Goal: Information Seeking & Learning: Learn about a topic

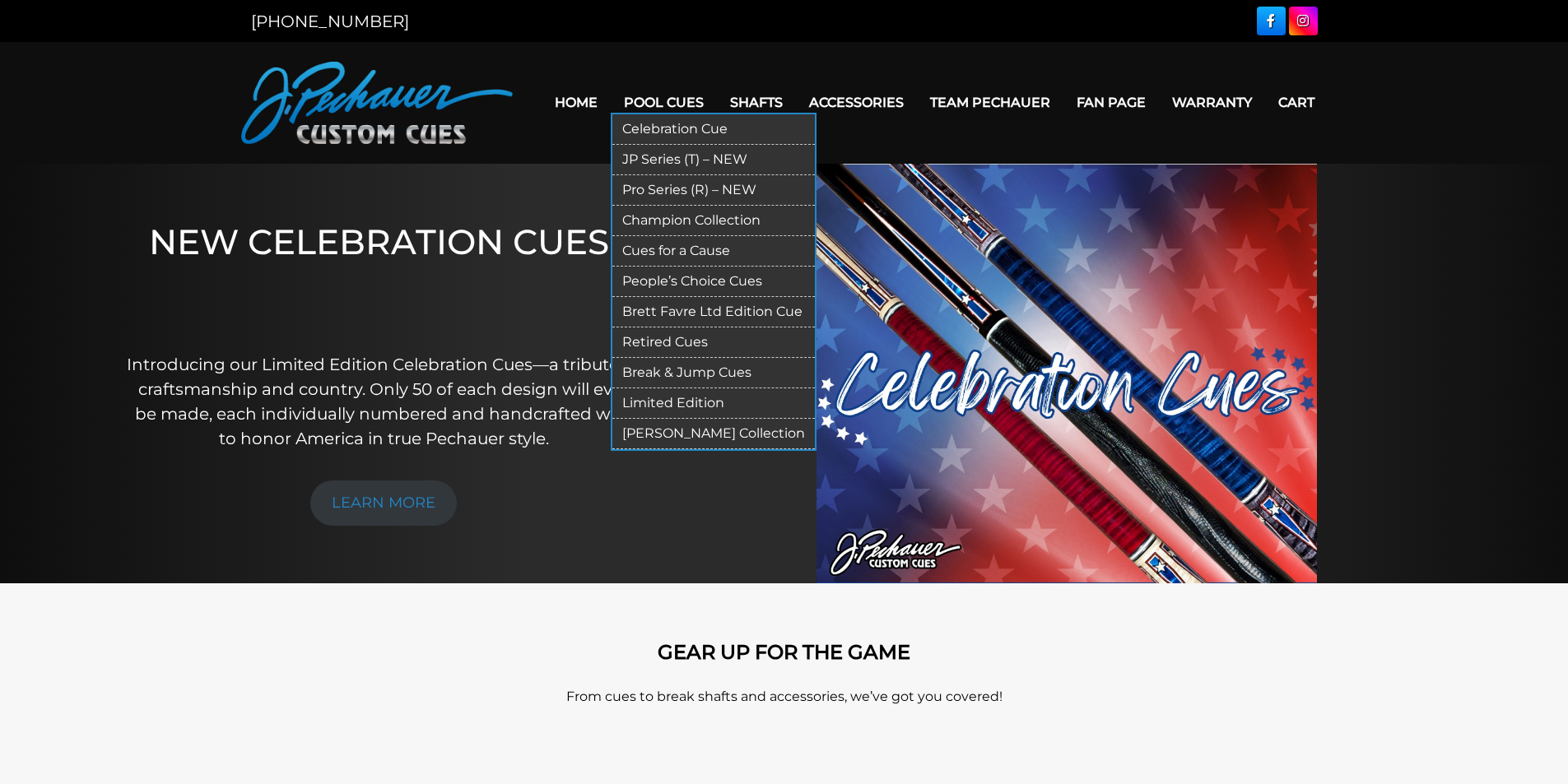
click at [644, 340] on link "Retired Cues" at bounding box center [713, 342] width 202 height 31
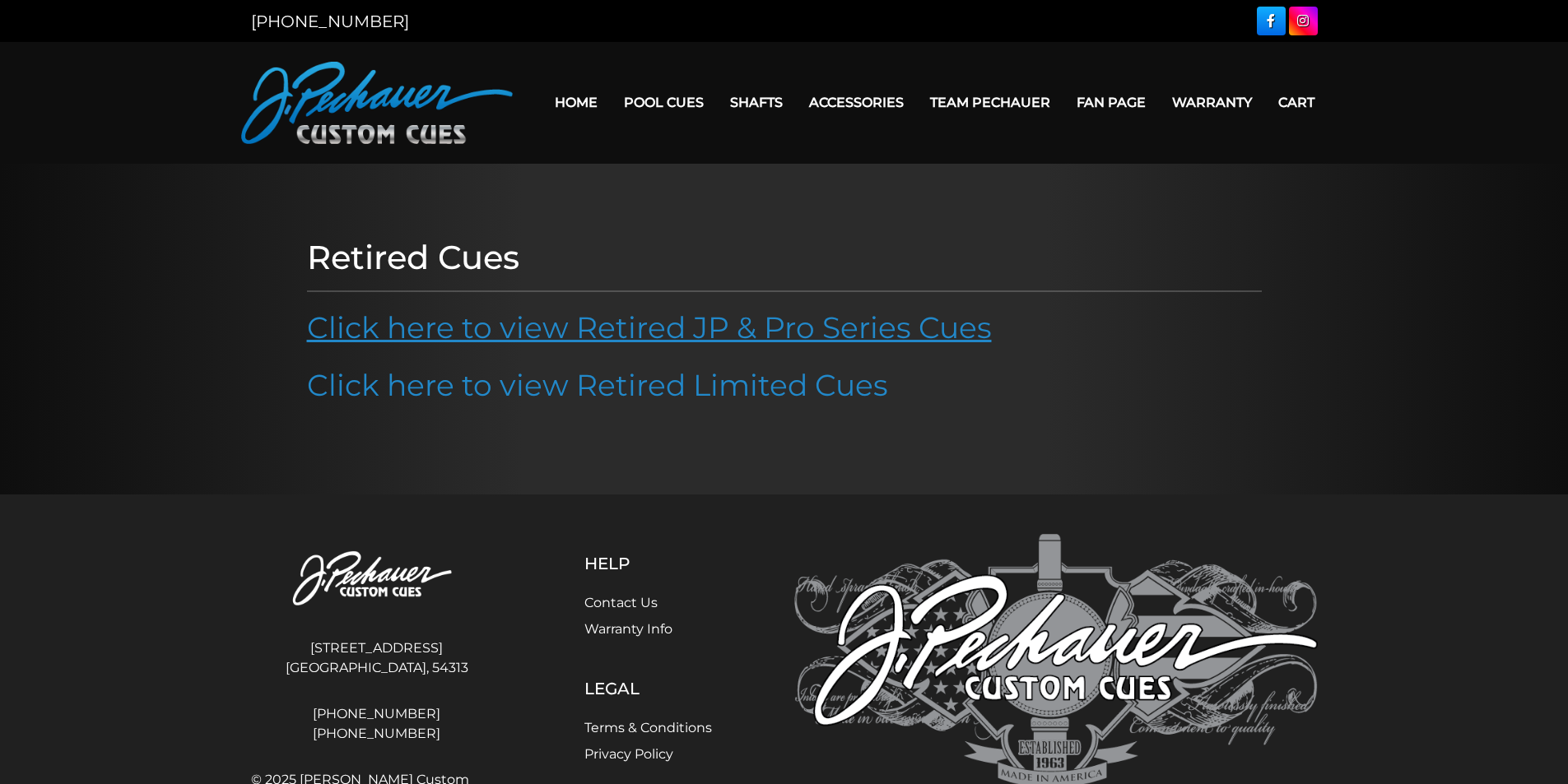
click at [482, 330] on link "Click here to view Retired JP & Pro Series Cues" at bounding box center [650, 327] width 685 height 36
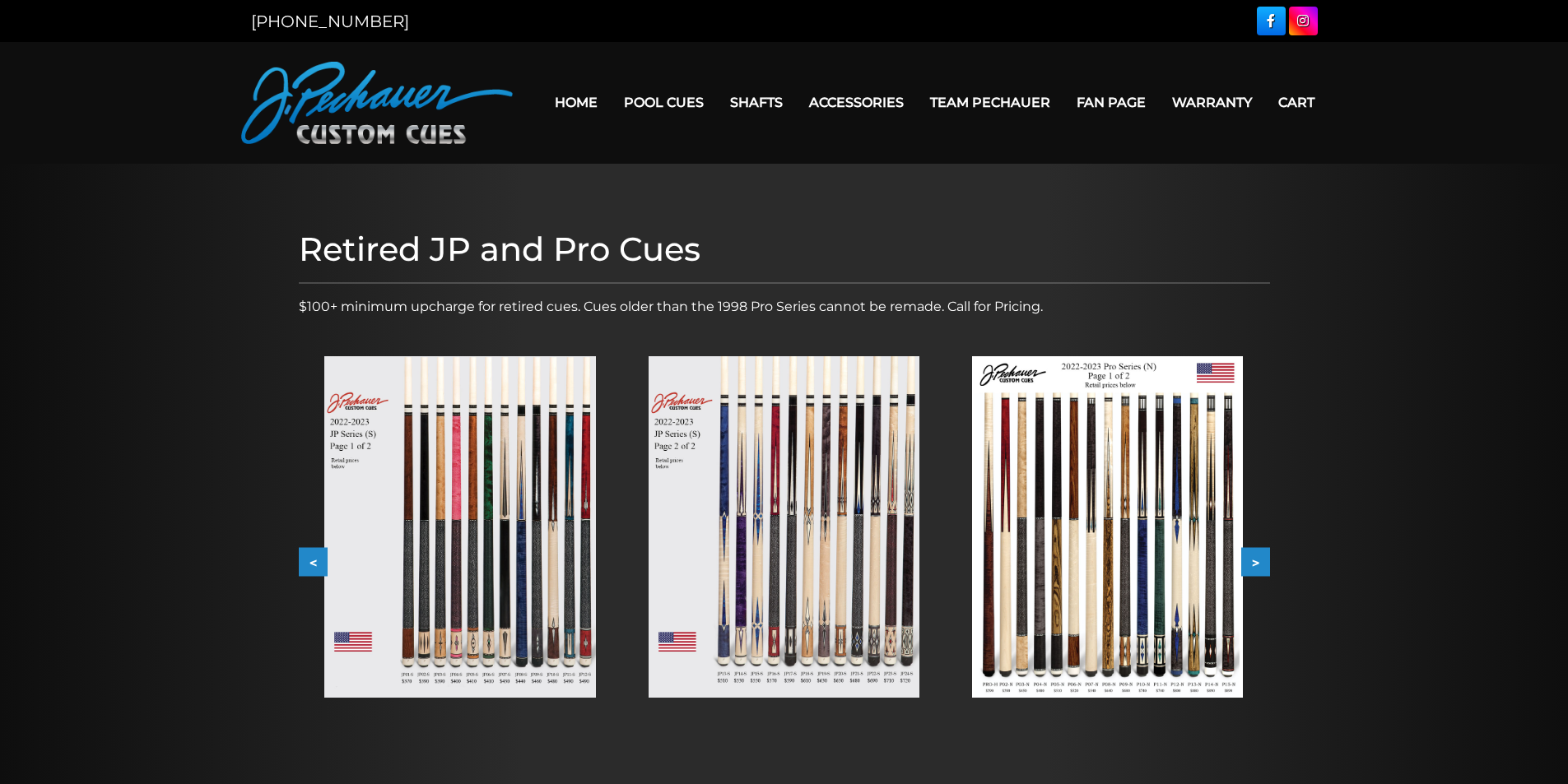
click at [743, 644] on img at bounding box center [784, 527] width 270 height 341
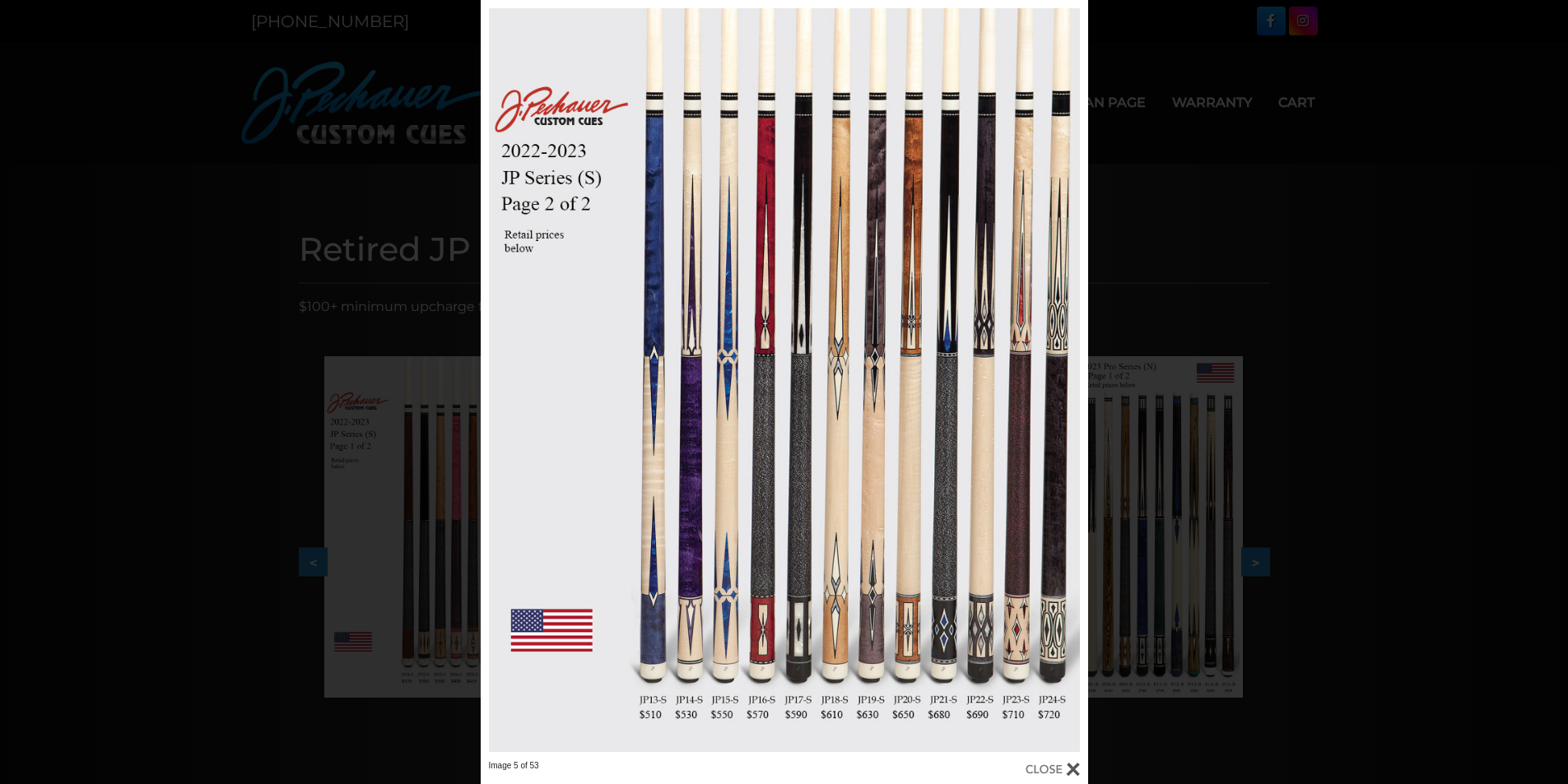
click at [120, 172] on div "Image 5 of 53" at bounding box center [784, 392] width 1568 height 784
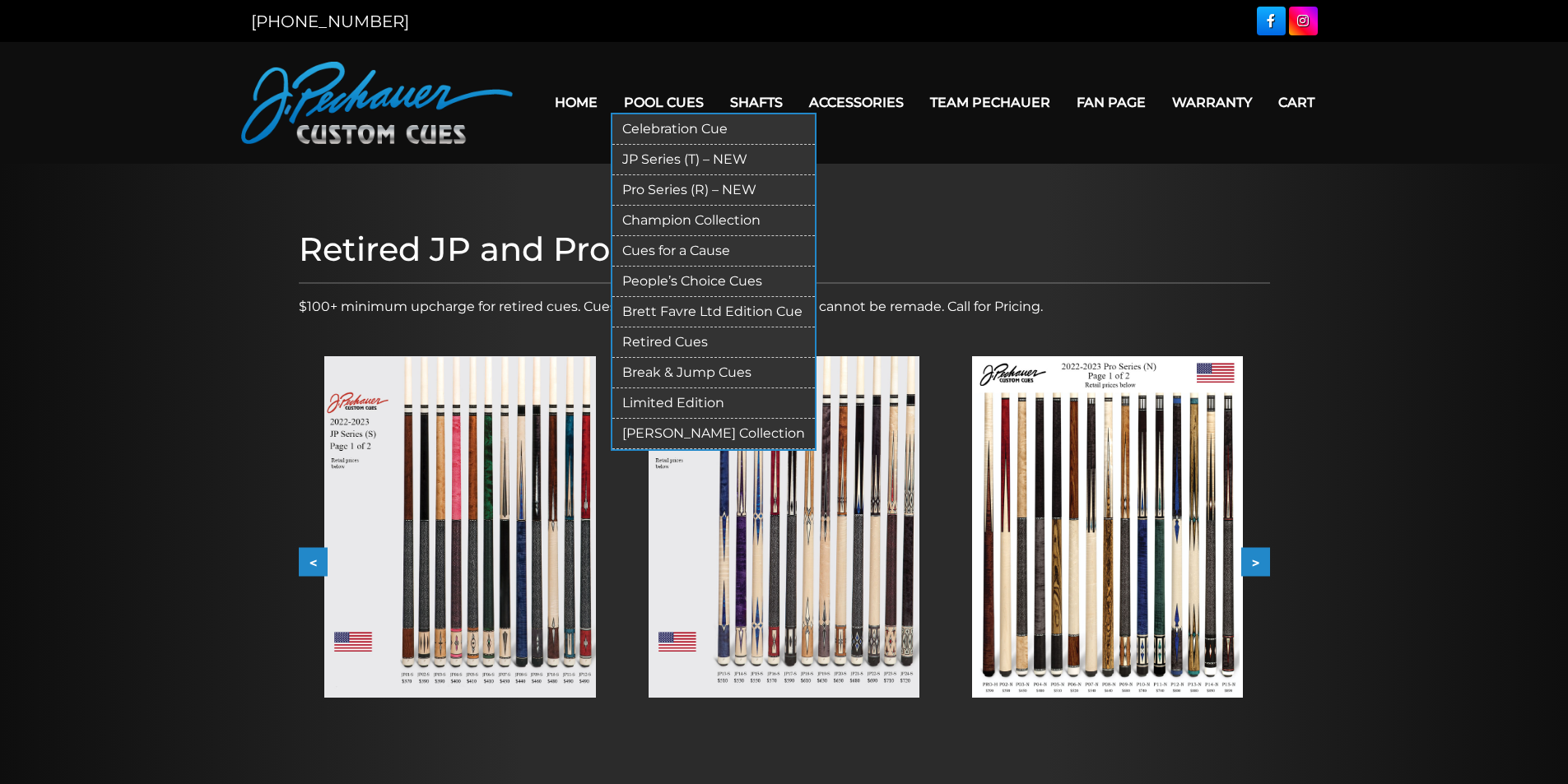
click at [668, 158] on link "JP Series (T) – NEW" at bounding box center [713, 160] width 202 height 31
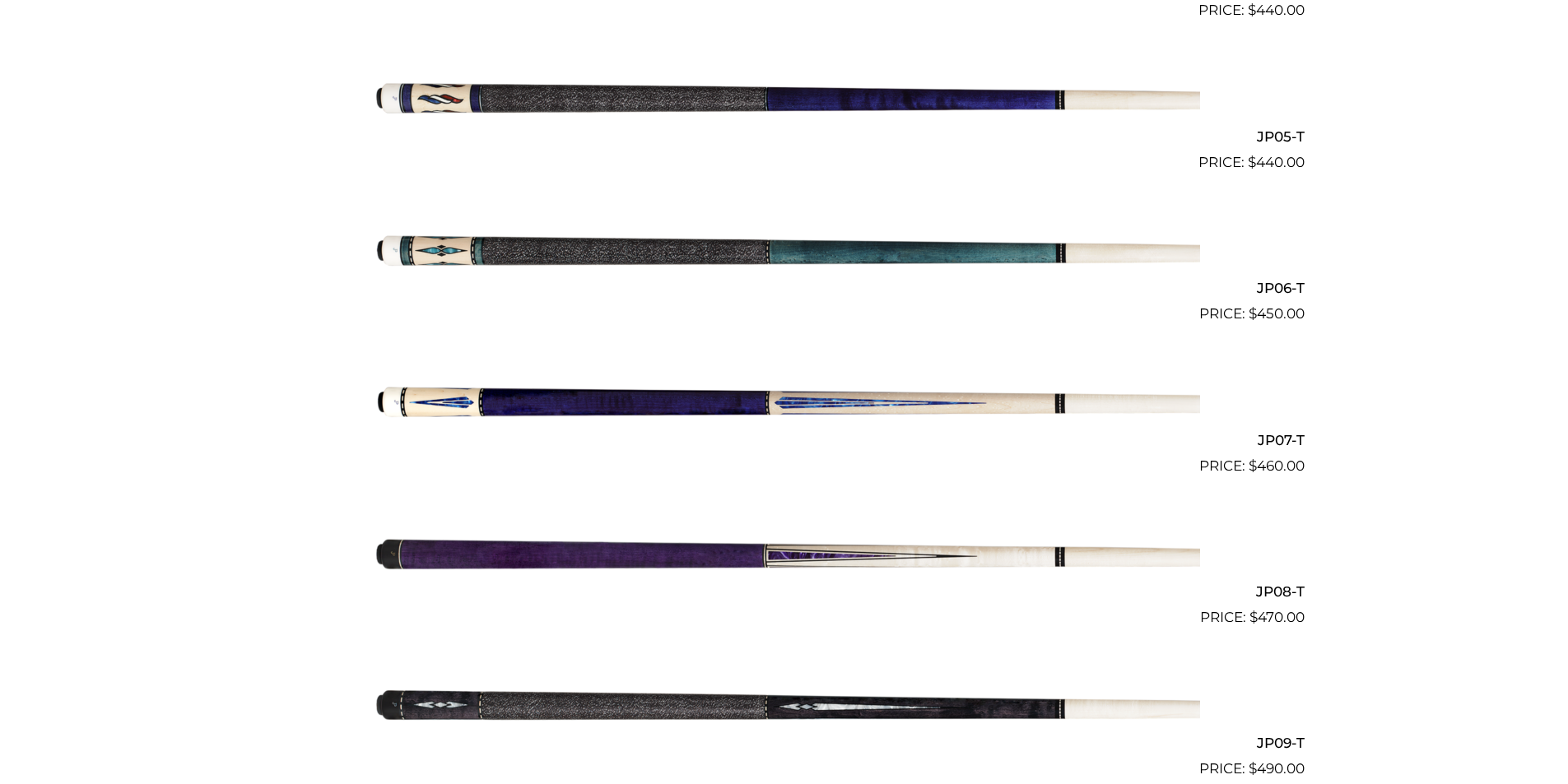
scroll to position [1109, 0]
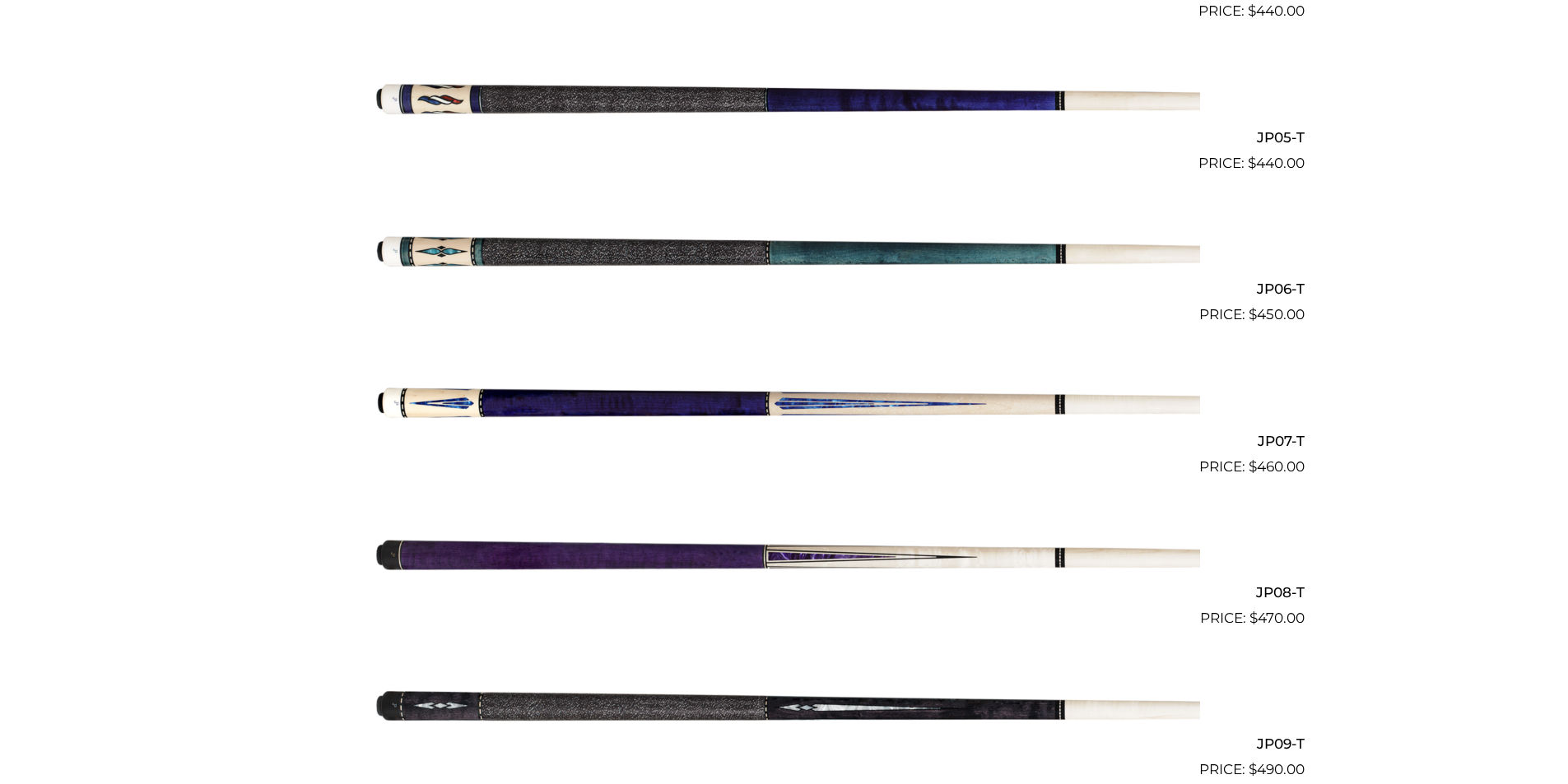
click at [452, 405] on img at bounding box center [784, 401] width 831 height 138
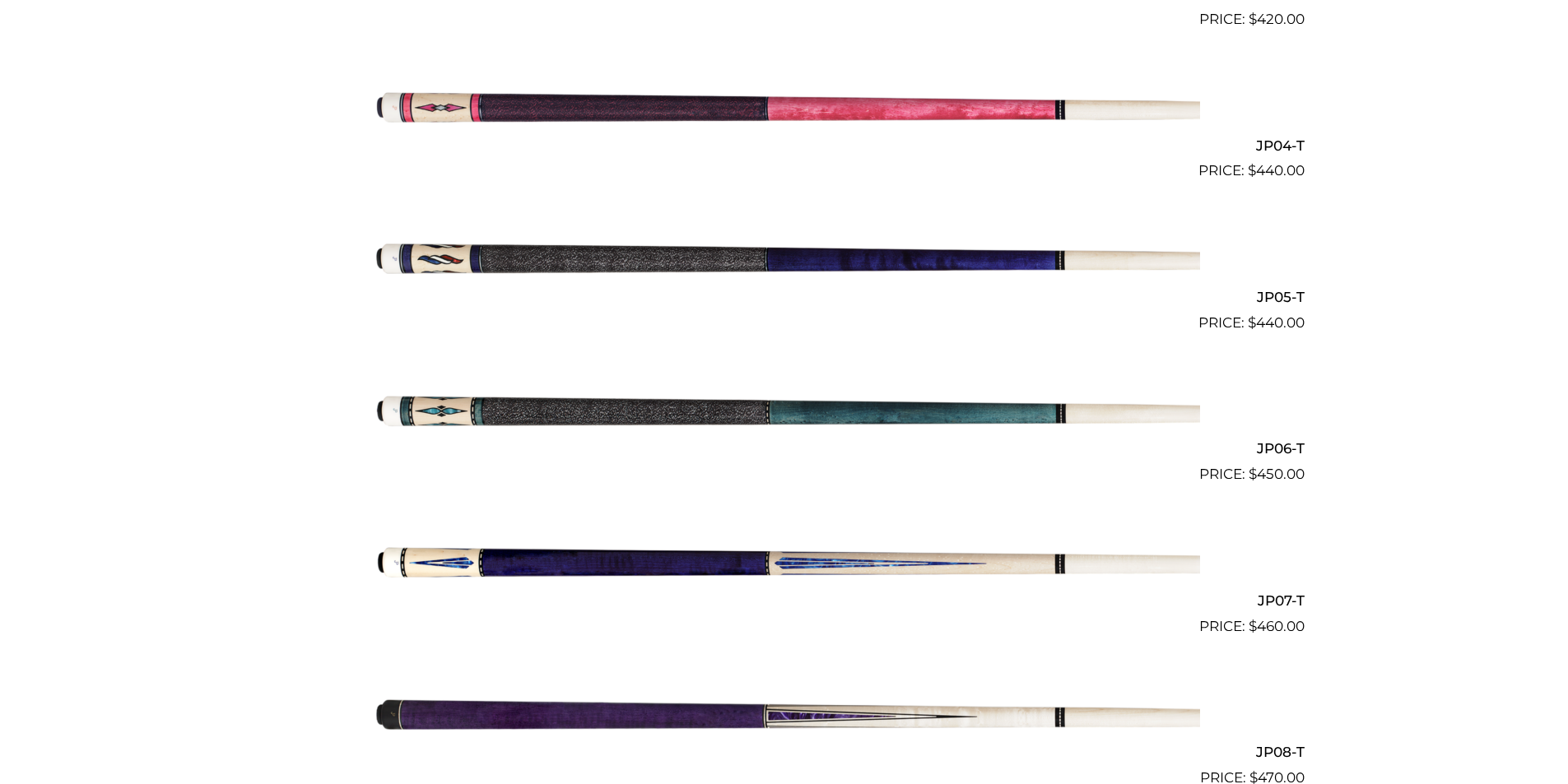
scroll to position [945, 0]
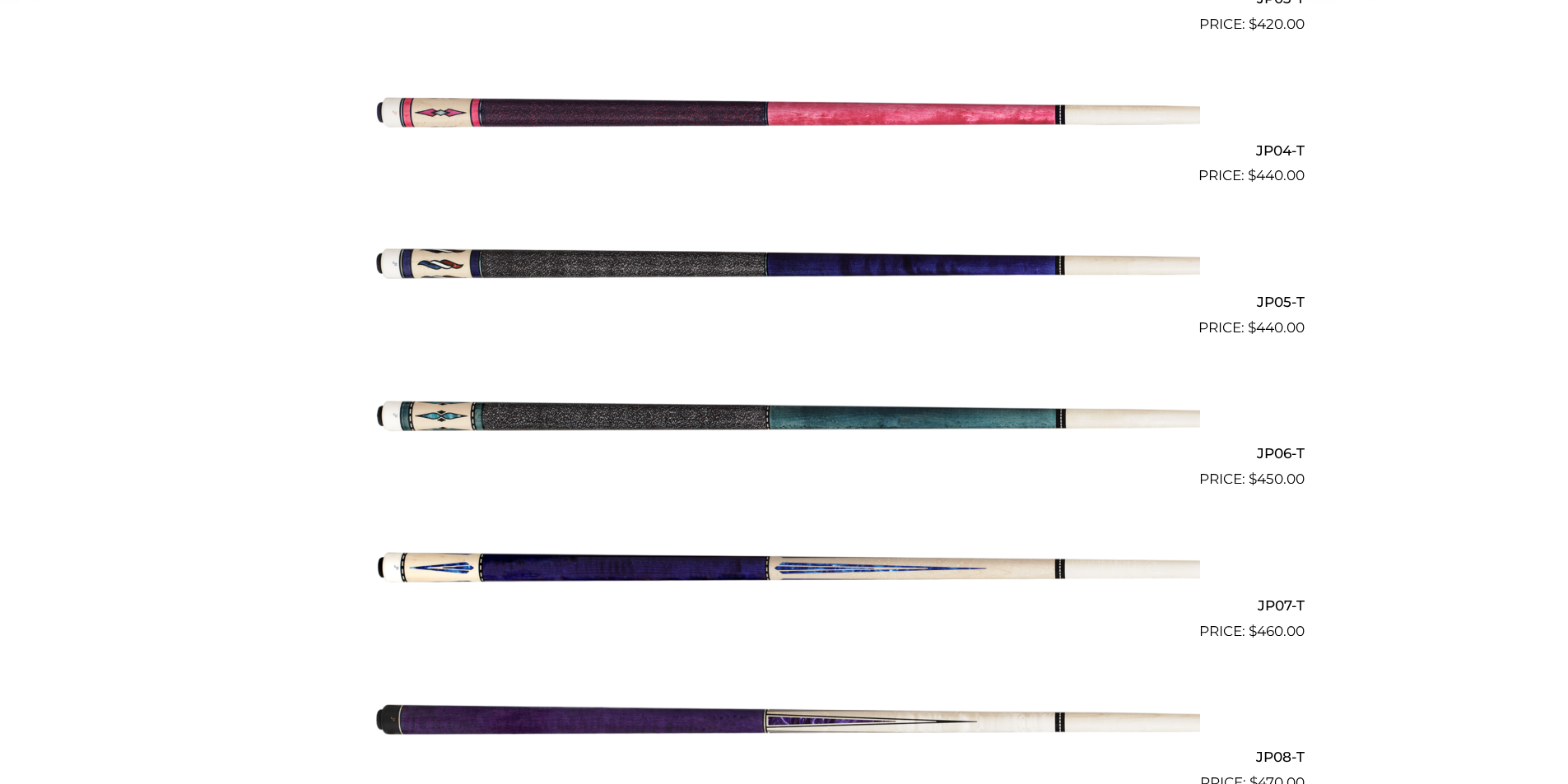
click at [405, 261] on img at bounding box center [784, 262] width 831 height 138
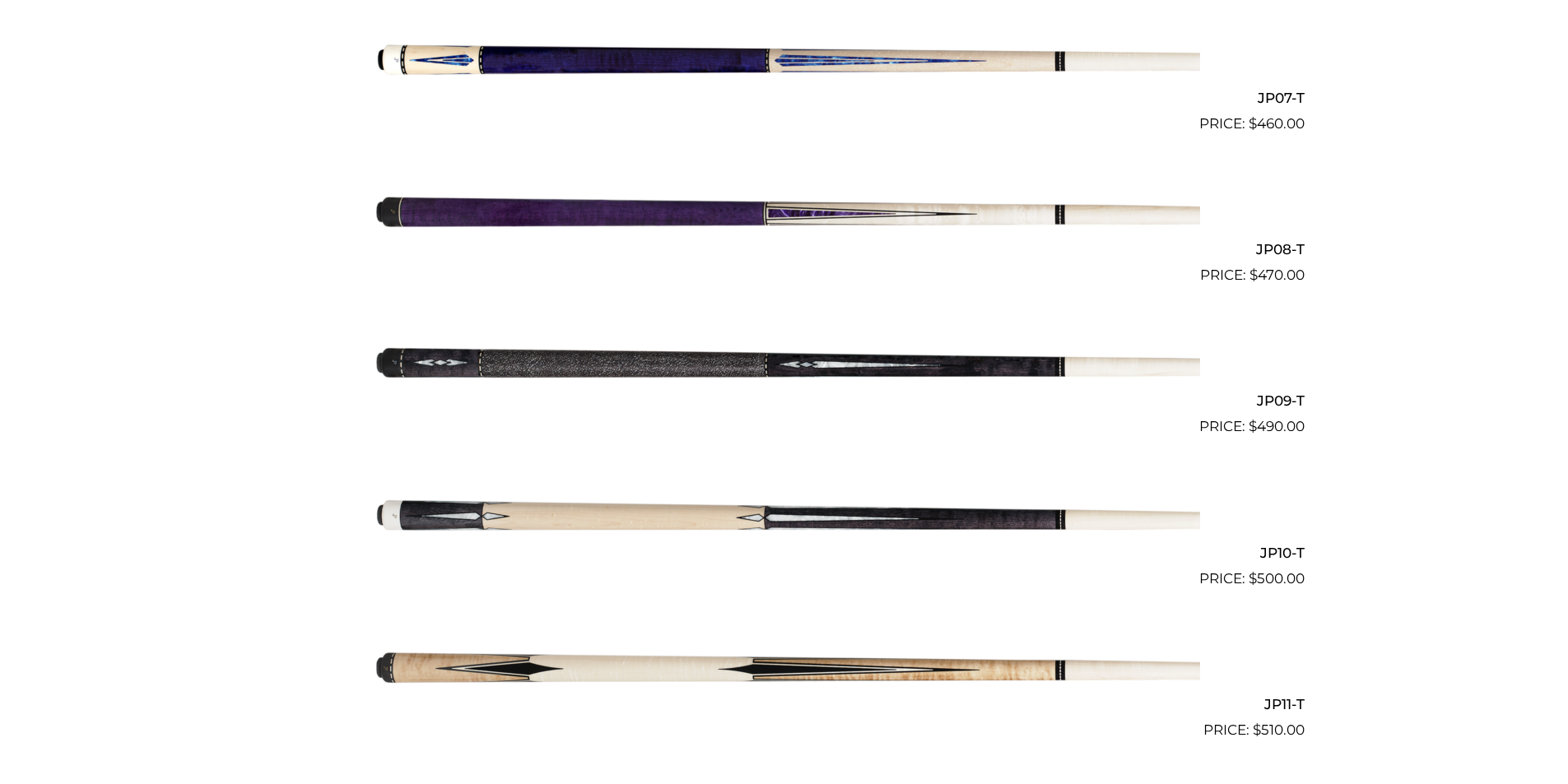
scroll to position [1455, 0]
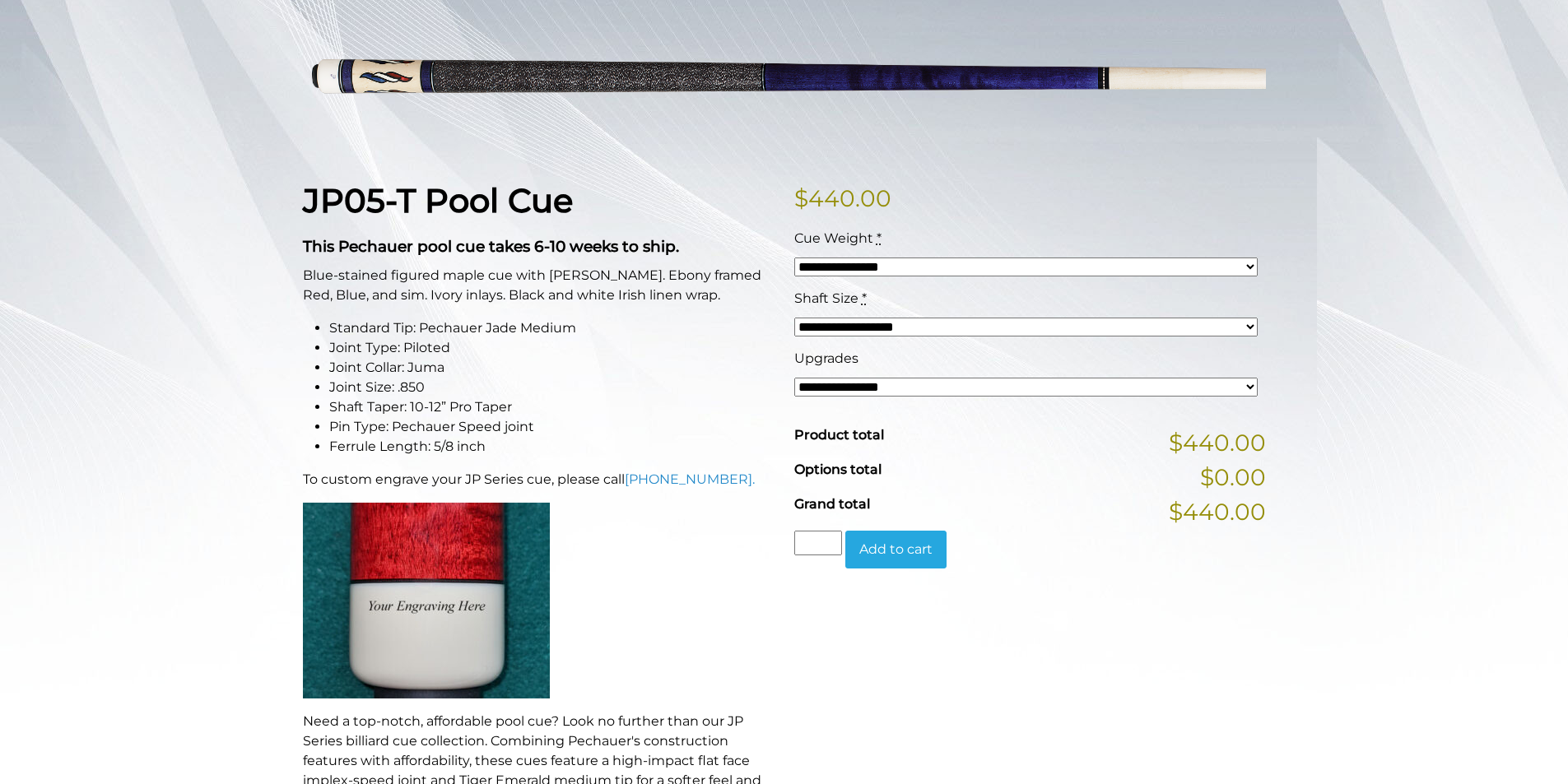
scroll to position [269, 0]
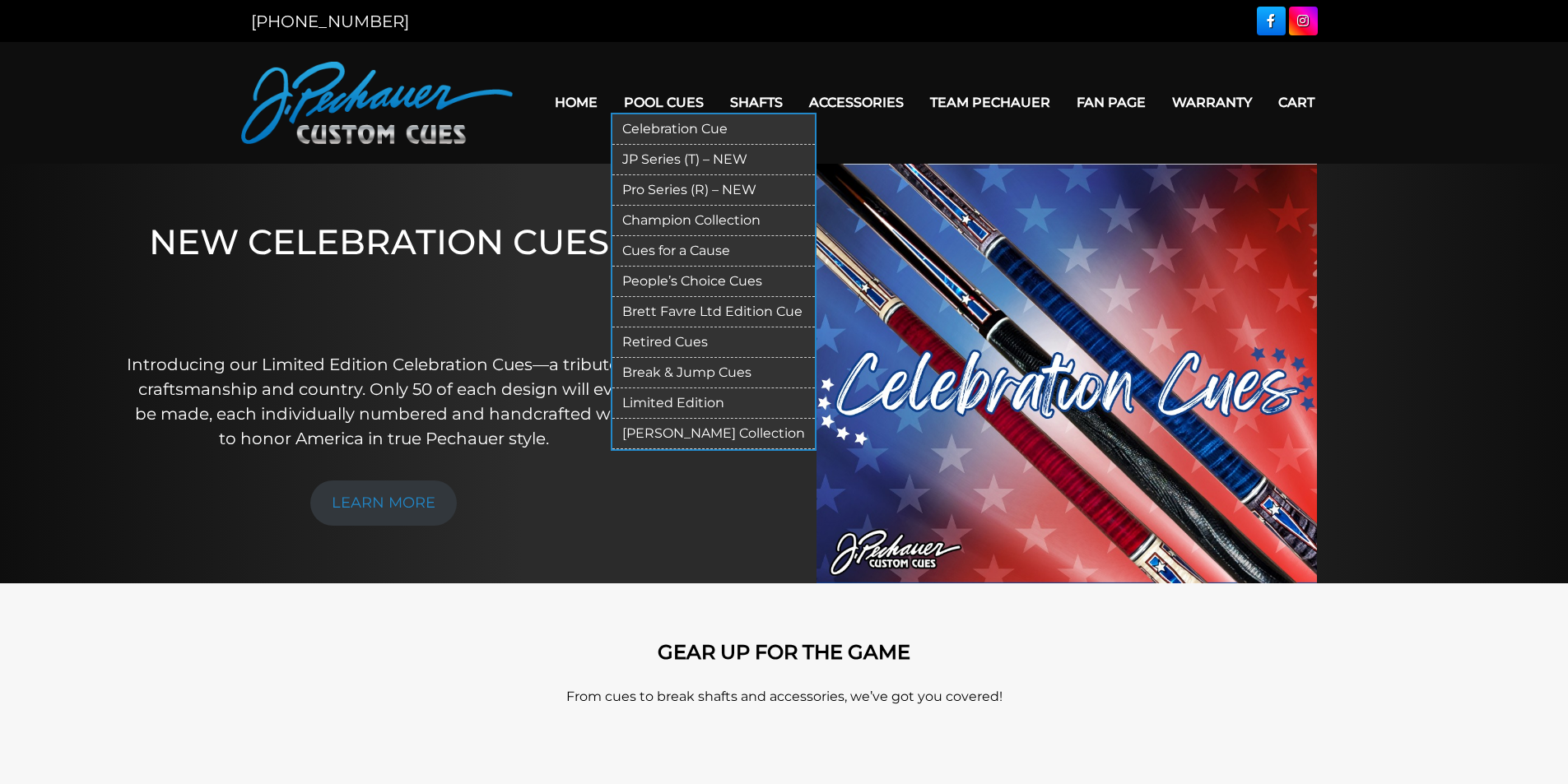
click at [657, 161] on link "JP Series (T) – NEW" at bounding box center [713, 160] width 202 height 31
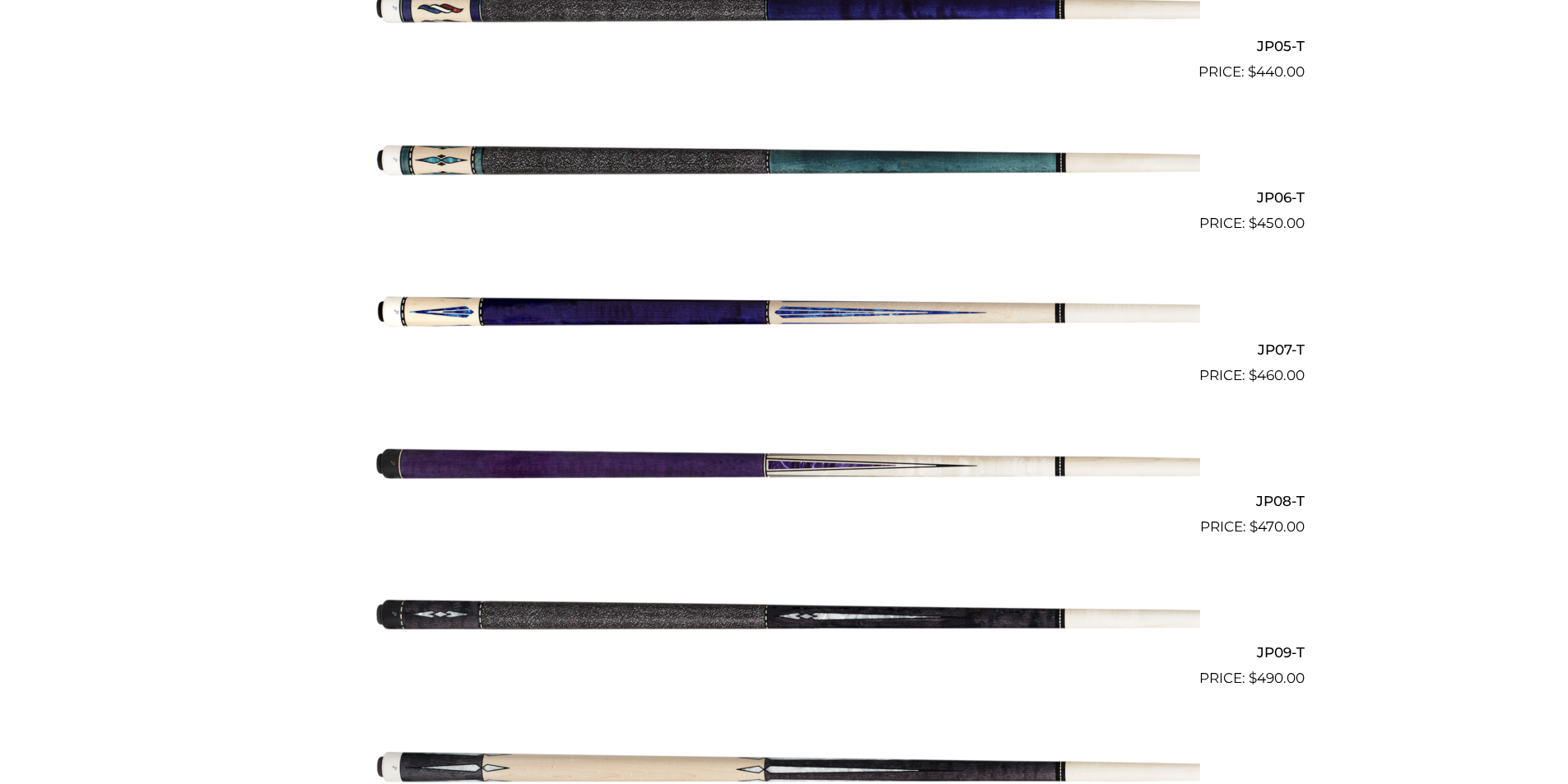
scroll to position [1200, 0]
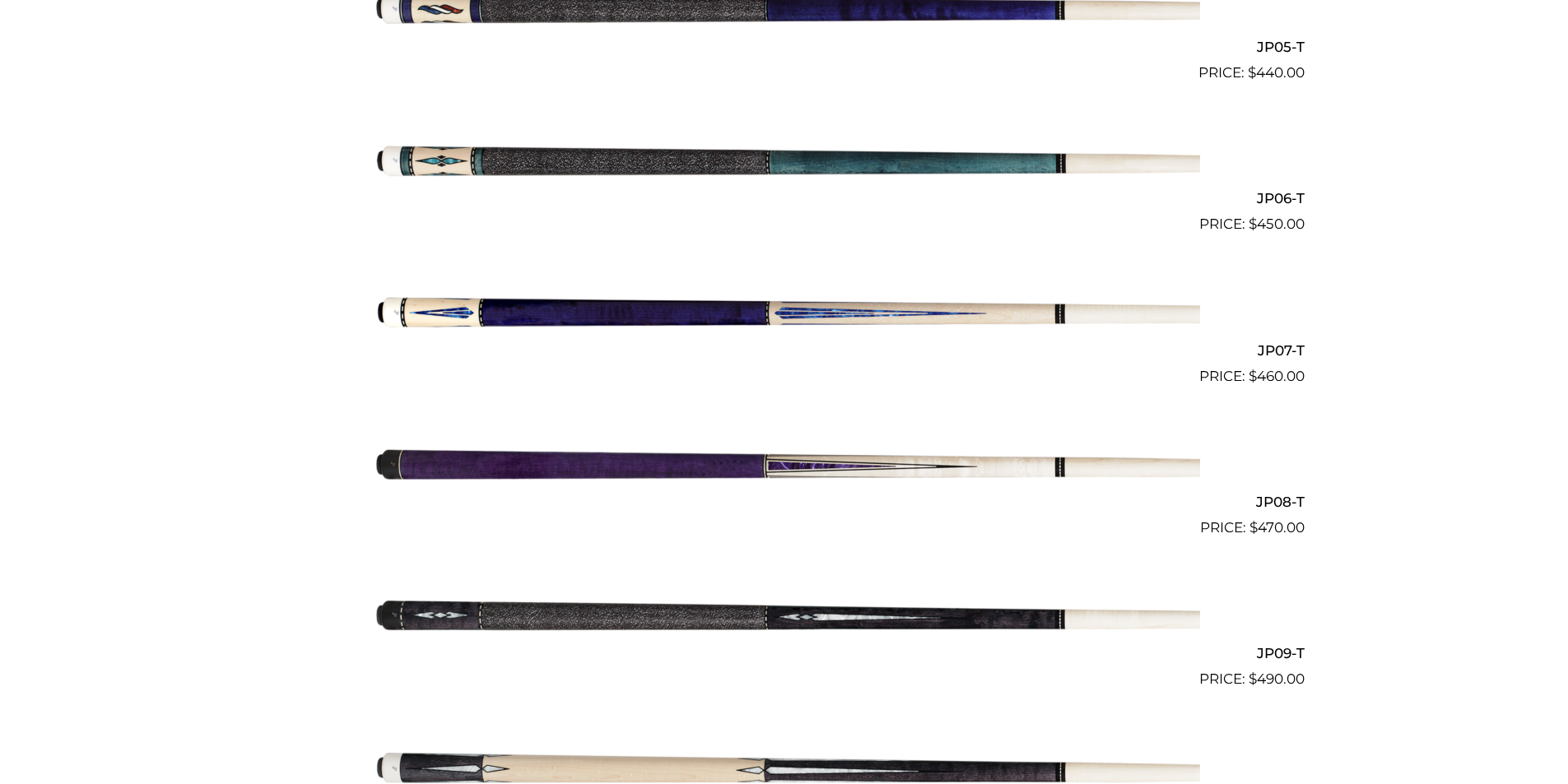
click at [720, 466] on img at bounding box center [784, 463] width 831 height 138
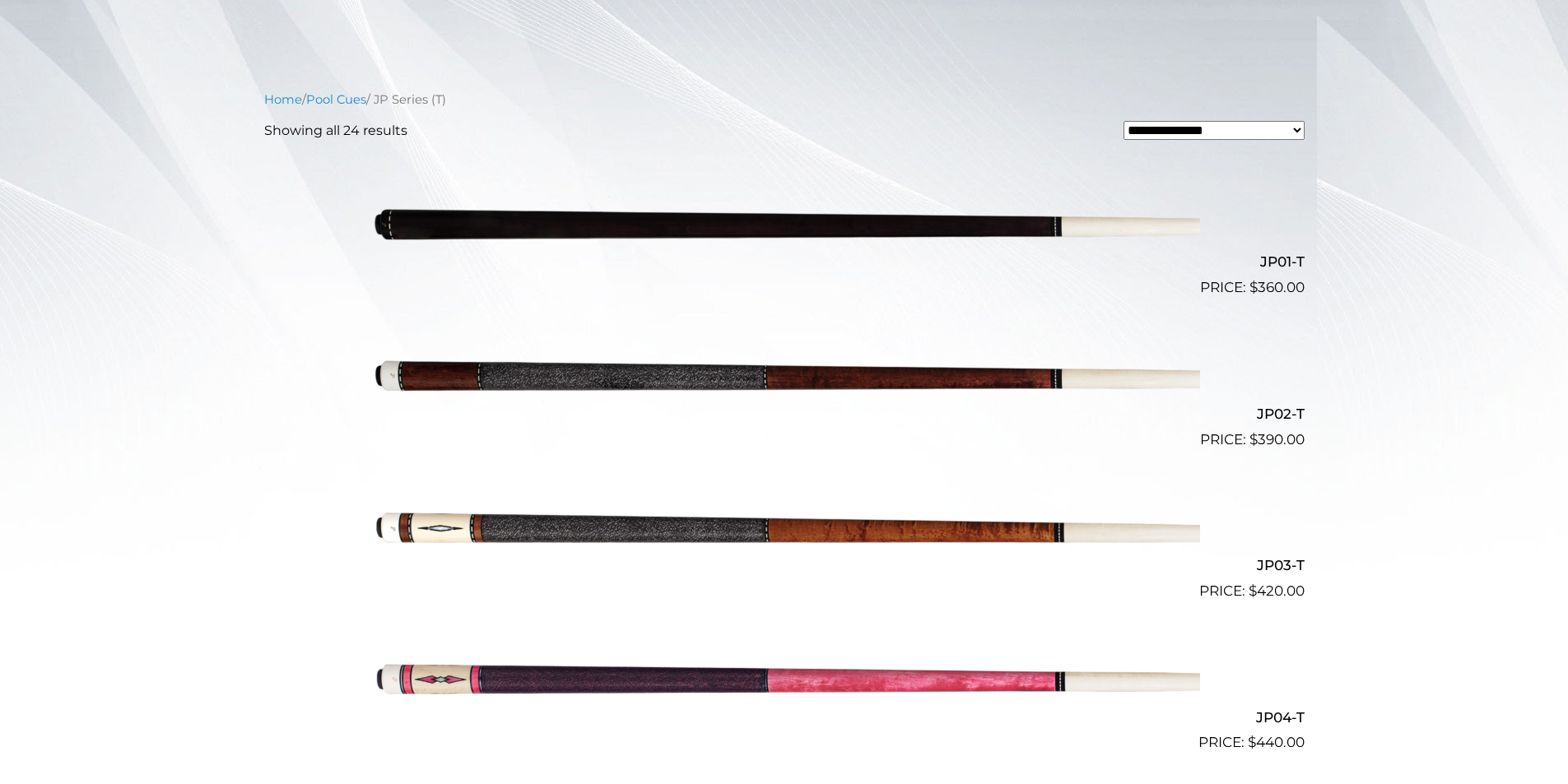
scroll to position [364, 0]
